Goal: Find specific page/section: Find specific page/section

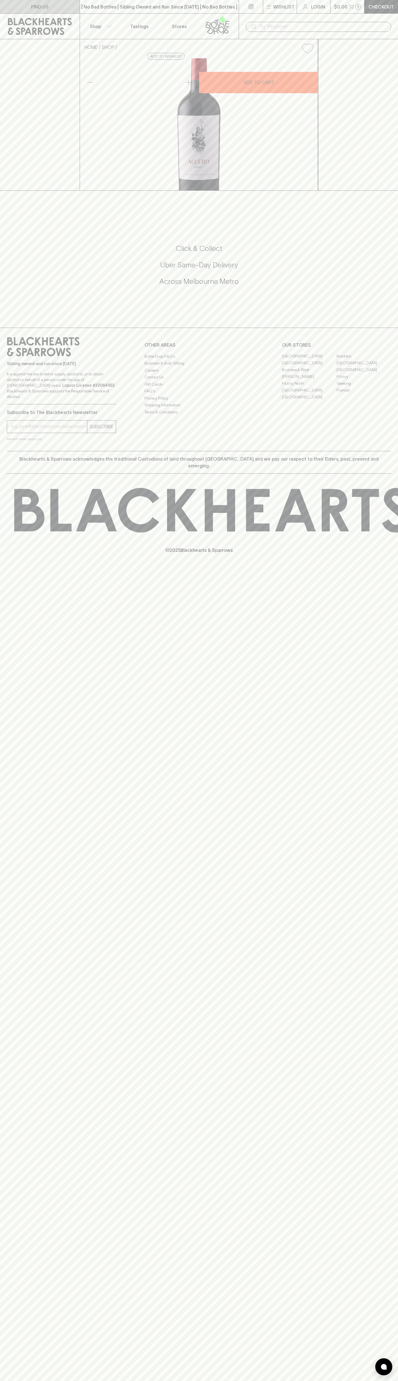
click at [78, 7] on link "FIND US" at bounding box center [40, 6] width 80 height 13
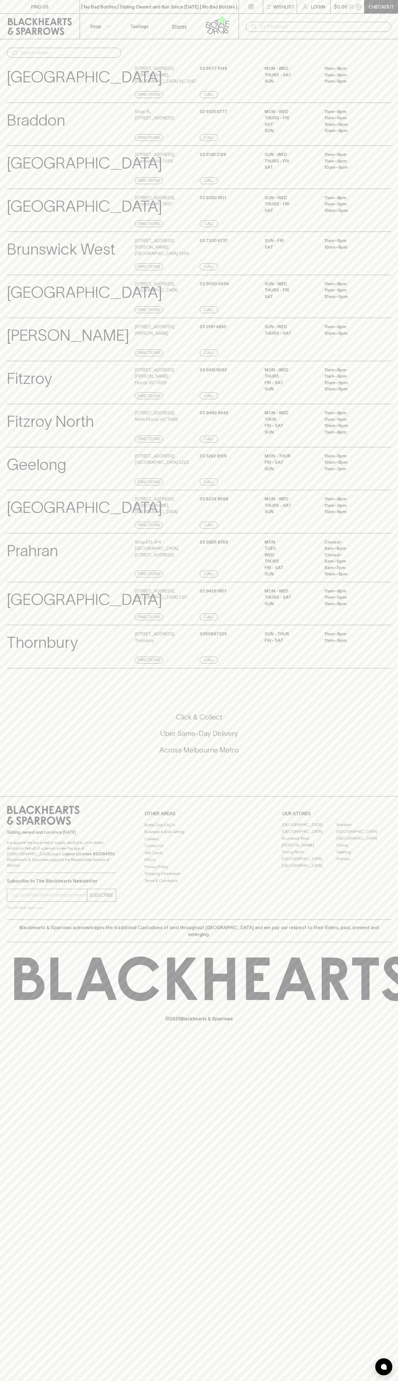
click at [360, 1381] on html "FIND US | No Bad Bottles | Sibling Owned and Run Since 2006 | No Bad Bottles | …" at bounding box center [199, 690] width 398 height 1381
click at [18, 621] on div "Richmond View Store Details" at bounding box center [70, 604] width 126 height 33
